Goal: Task Accomplishment & Management: Use online tool/utility

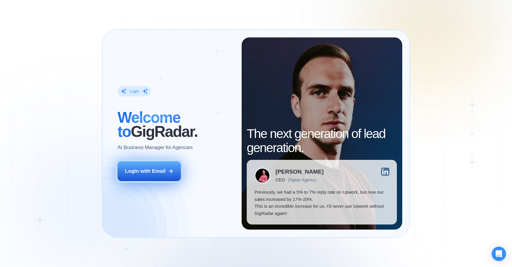
click at [147, 168] on div "Login with Email" at bounding box center [145, 171] width 40 height 7
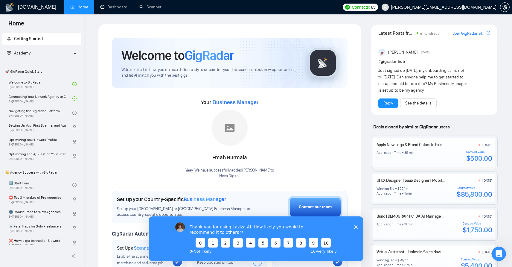
click at [354, 228] on icon "Close survey" at bounding box center [356, 227] width 4 height 4
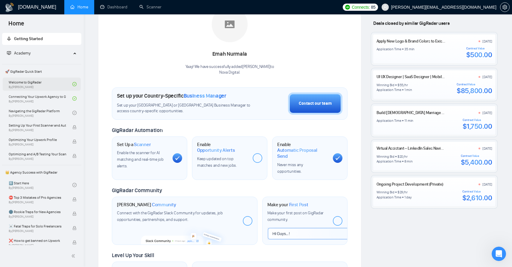
scroll to position [94, 0]
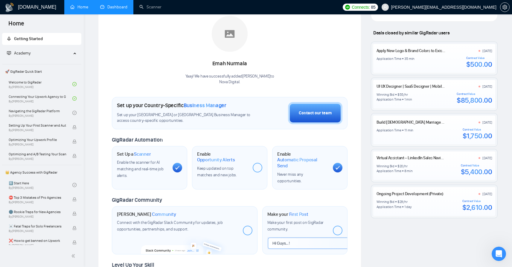
click at [124, 6] on link "Dashboard" at bounding box center [113, 6] width 27 height 5
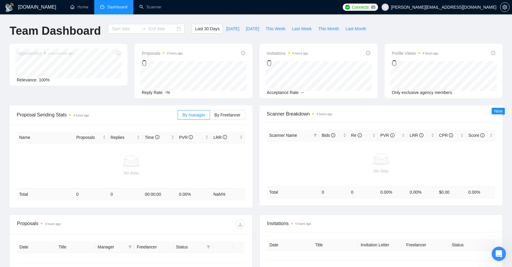
type input "[DATE]"
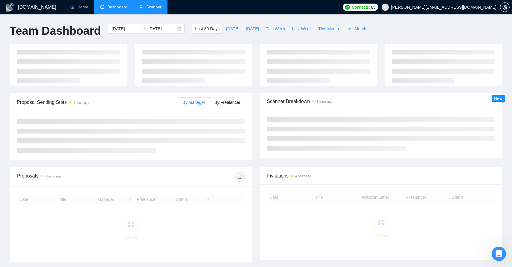
click at [151, 6] on link "Scanner" at bounding box center [150, 6] width 22 height 5
